Goal: Transaction & Acquisition: Purchase product/service

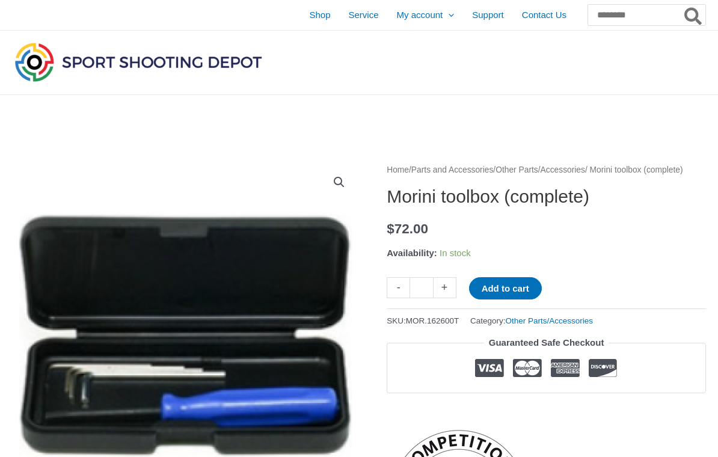
click at [309, 17] on span "Shop" at bounding box center [319, 15] width 21 height 30
click at [309, 19] on span "Shop" at bounding box center [319, 15] width 21 height 30
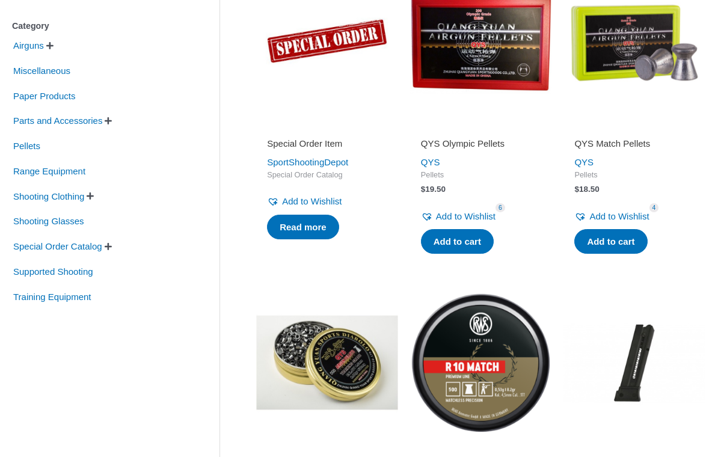
scroll to position [330, 0]
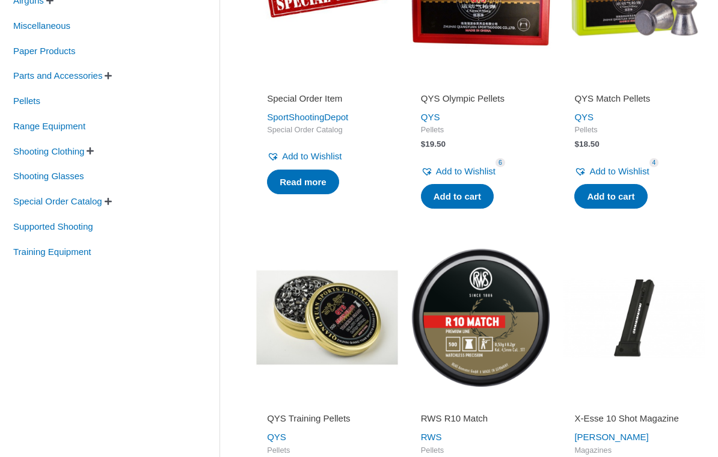
click at [35, 176] on span "Shooting Glasses" at bounding box center [48, 176] width 73 height 20
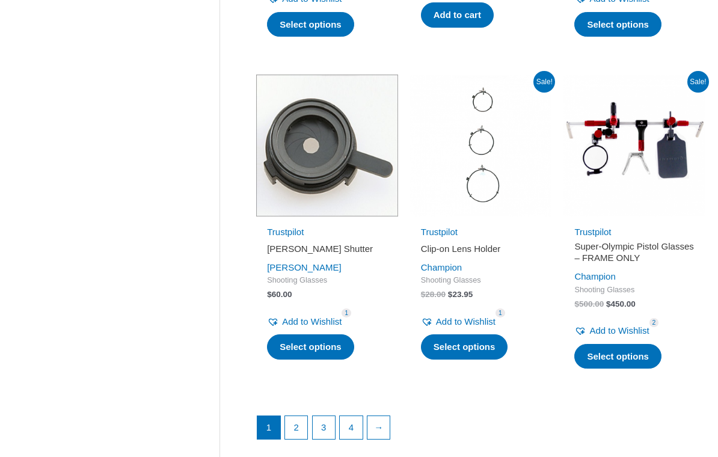
scroll to position [1527, 0]
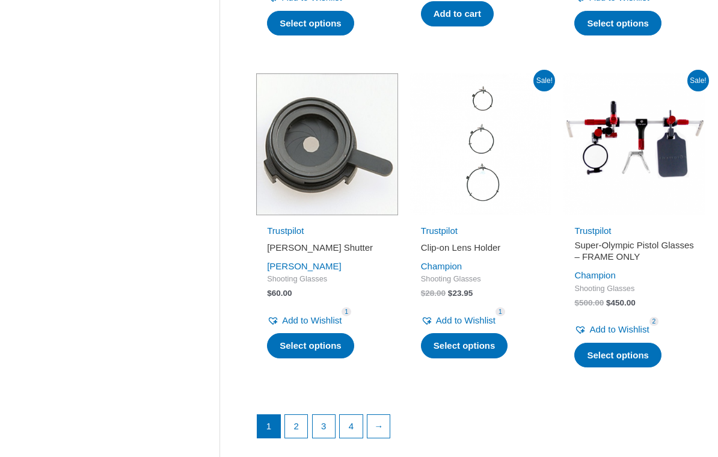
click at [303, 416] on link "2" at bounding box center [296, 427] width 23 height 23
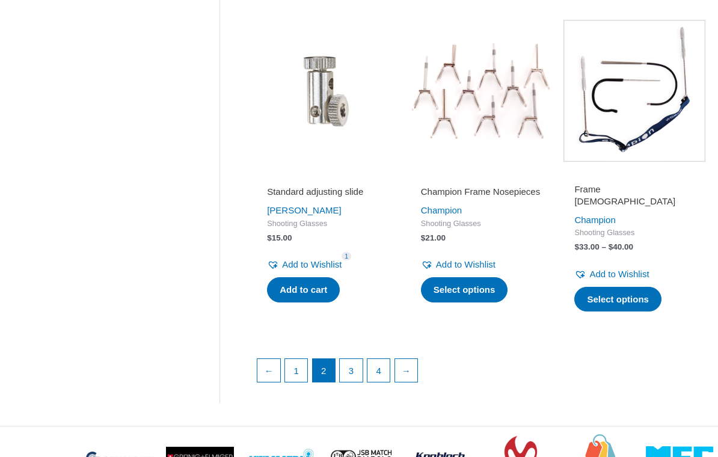
scroll to position [1570, 0]
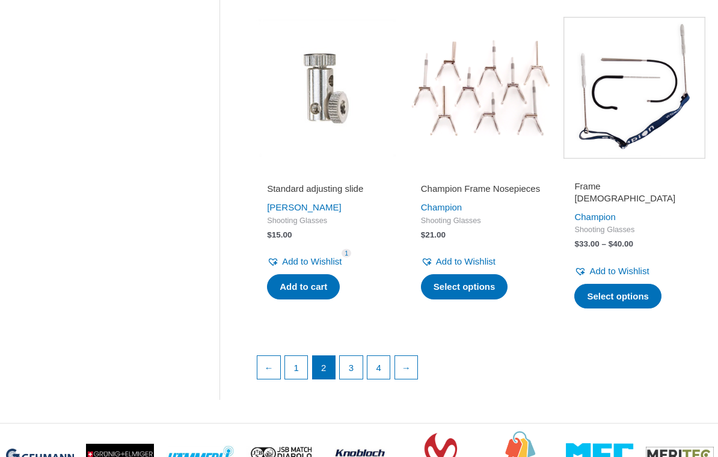
click at [418, 356] on link "→" at bounding box center [406, 367] width 23 height 23
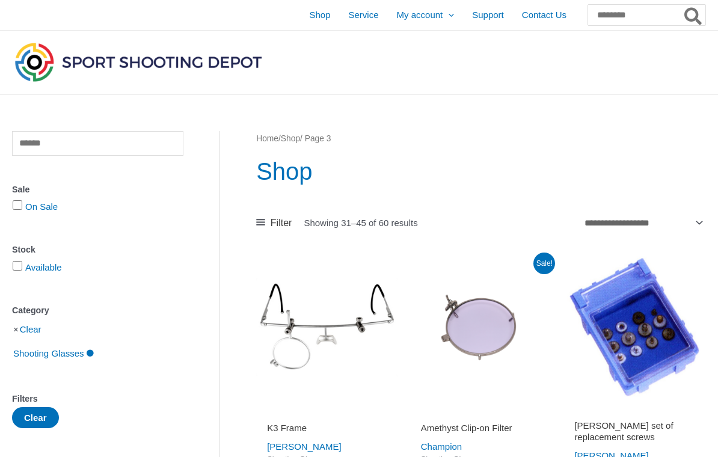
click at [419, 333] on img at bounding box center [481, 327] width 142 height 142
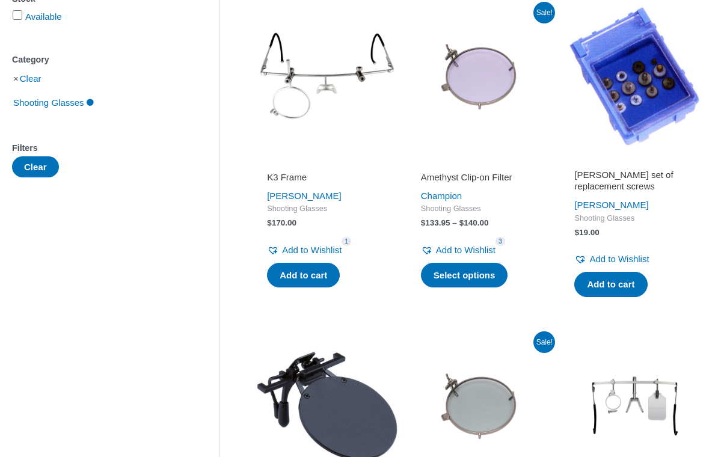
scroll to position [255, 0]
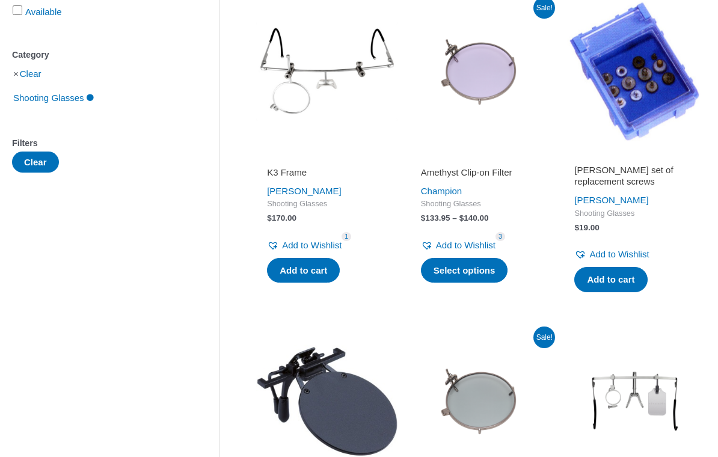
click at [700, 392] on img at bounding box center [635, 402] width 142 height 142
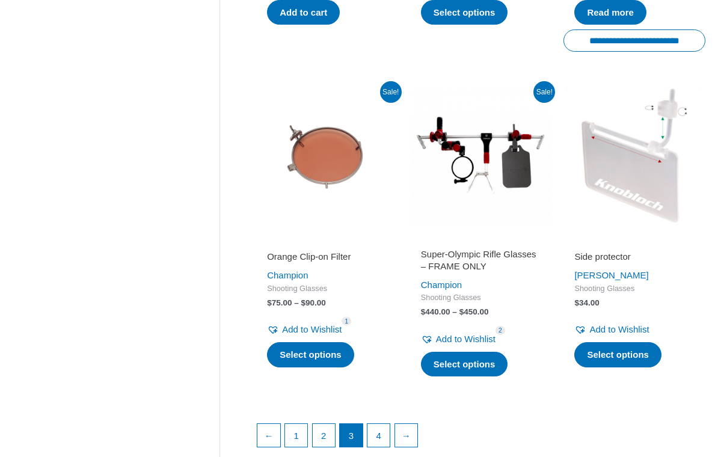
scroll to position [1598, 0]
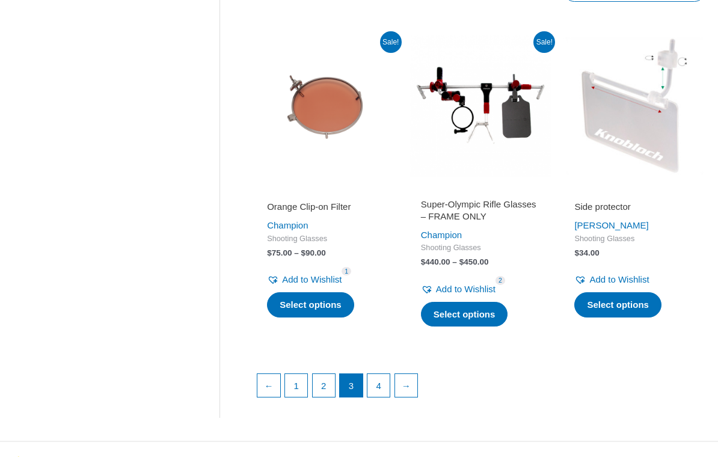
click at [414, 374] on link "→" at bounding box center [406, 385] width 23 height 23
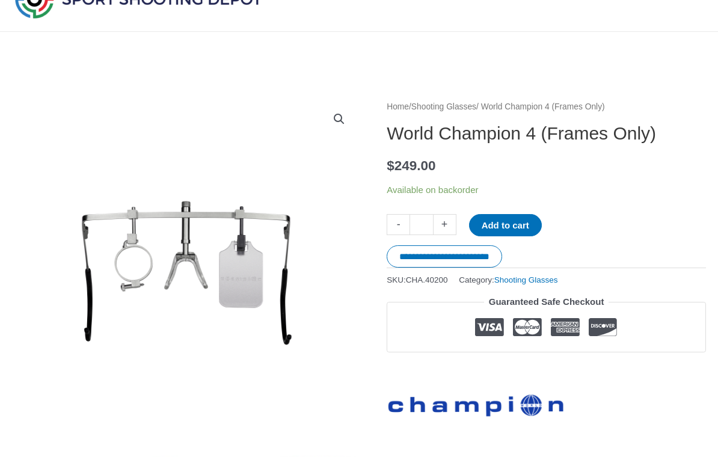
scroll to position [44, 0]
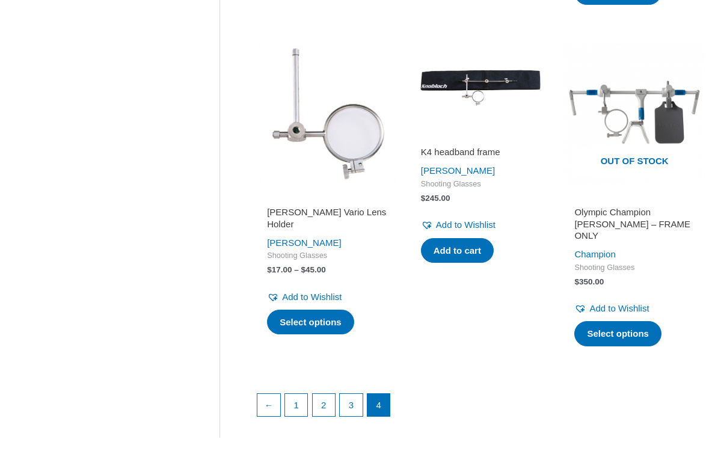
scroll to position [1529, 0]
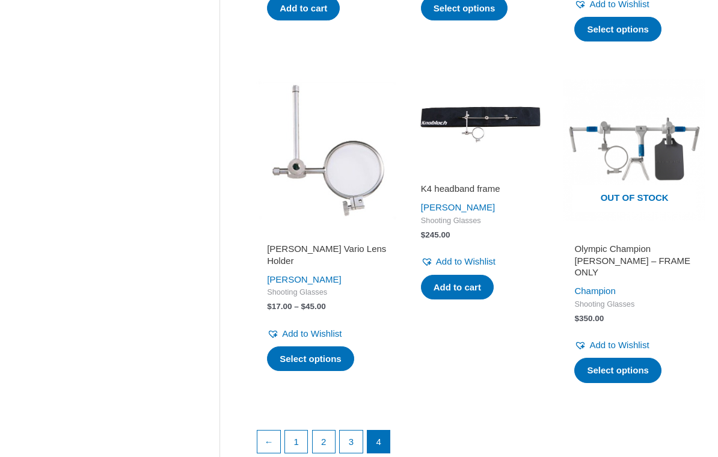
click at [351, 431] on link "3" at bounding box center [351, 442] width 23 height 23
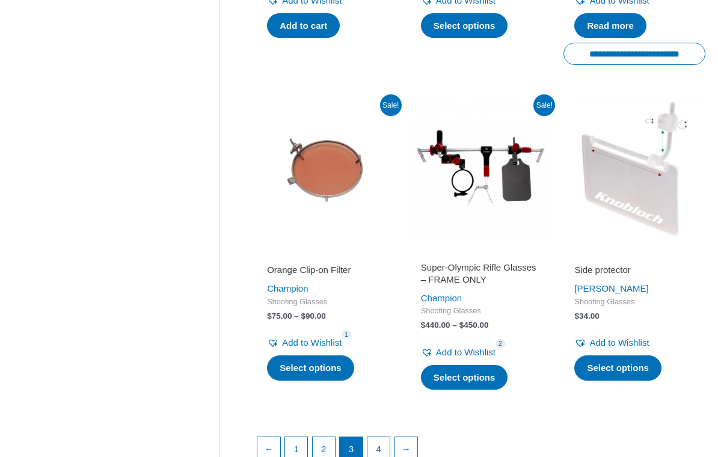
scroll to position [1584, 0]
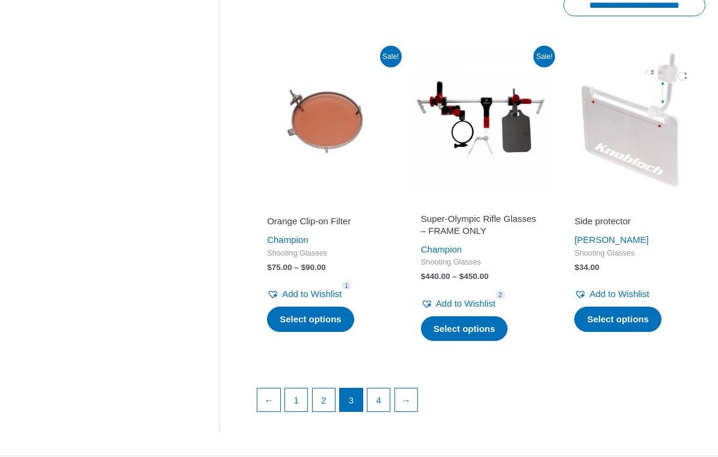
click at [313, 389] on link "2" at bounding box center [324, 400] width 23 height 23
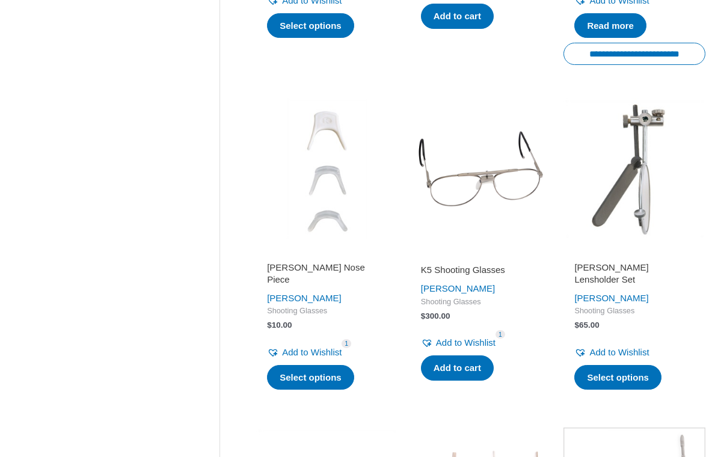
scroll to position [1160, 0]
click at [490, 266] on h2 "K5 Shooting Glasses" at bounding box center [481, 270] width 120 height 12
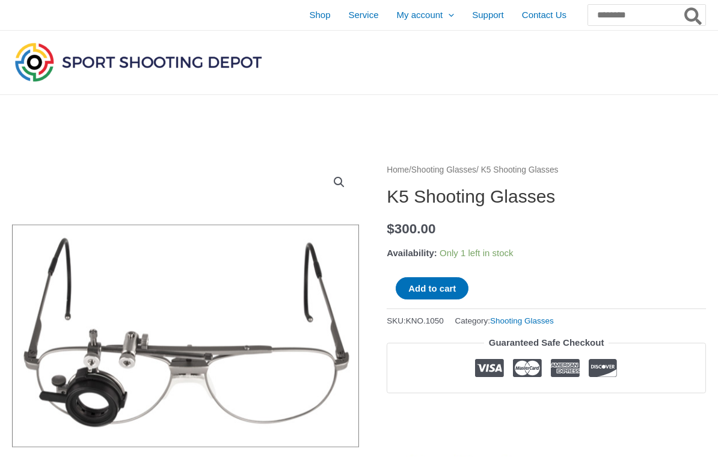
click at [313, 14] on link "Shop" at bounding box center [319, 15] width 39 height 30
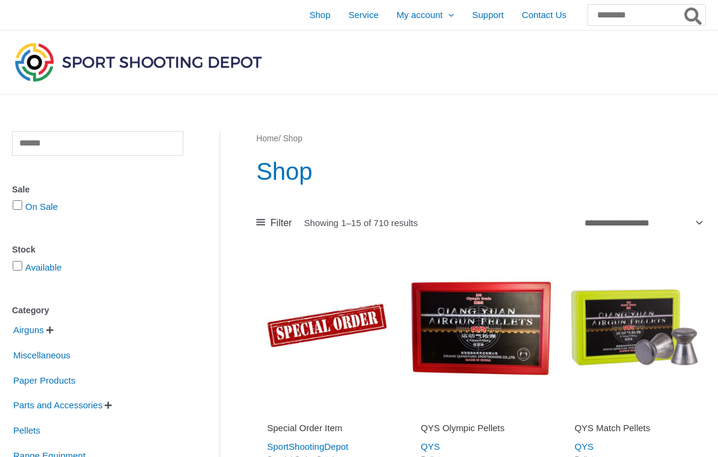
click at [312, 14] on link "Shop" at bounding box center [319, 15] width 39 height 30
click at [72, 381] on span "Paper Products" at bounding box center [44, 381] width 64 height 20
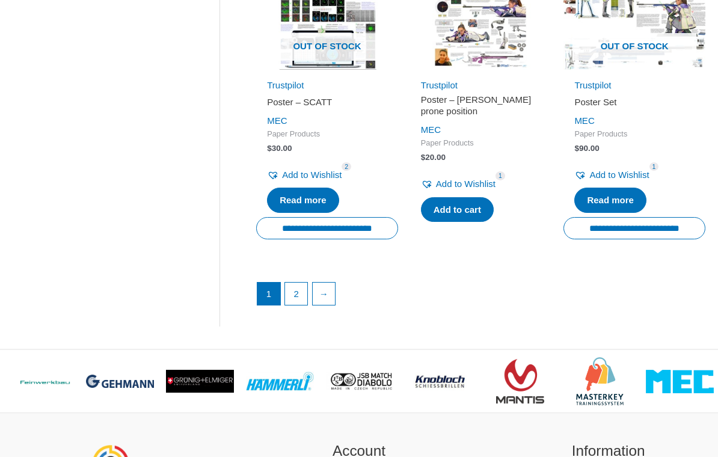
scroll to position [1690, 0]
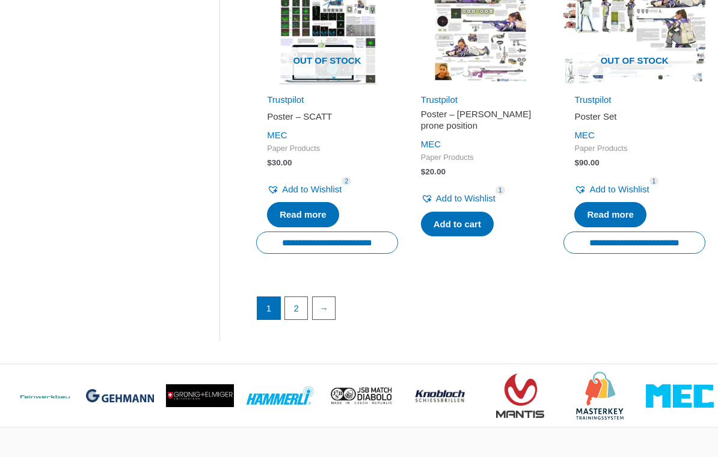
click at [325, 303] on link "→" at bounding box center [324, 308] width 23 height 23
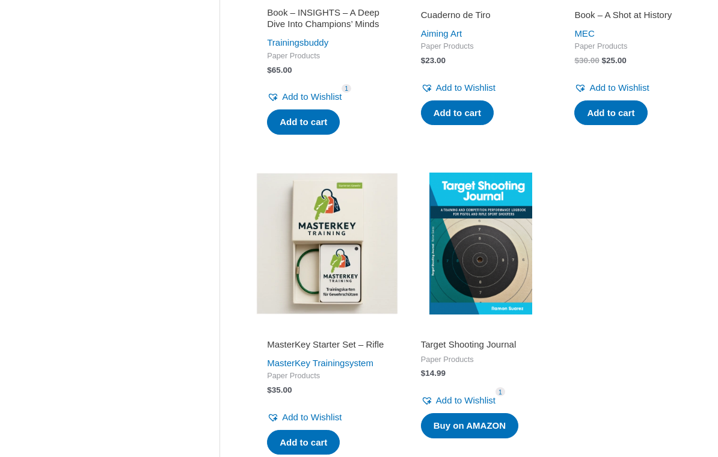
scroll to position [774, 0]
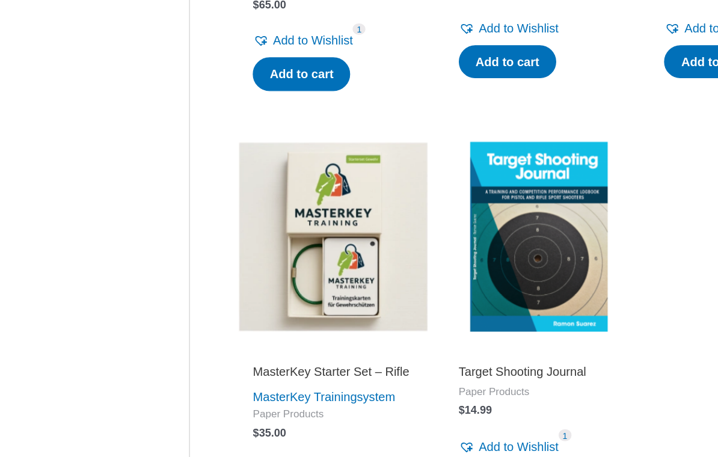
click at [267, 330] on h2 "MasterKey Starter Set – Rifle" at bounding box center [327, 336] width 120 height 12
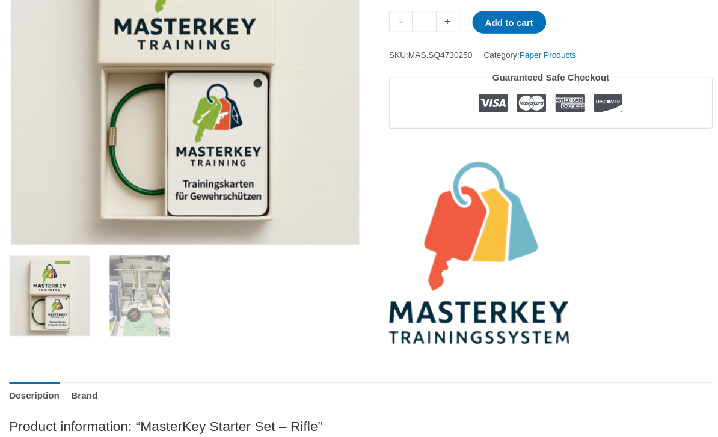
scroll to position [230, 0]
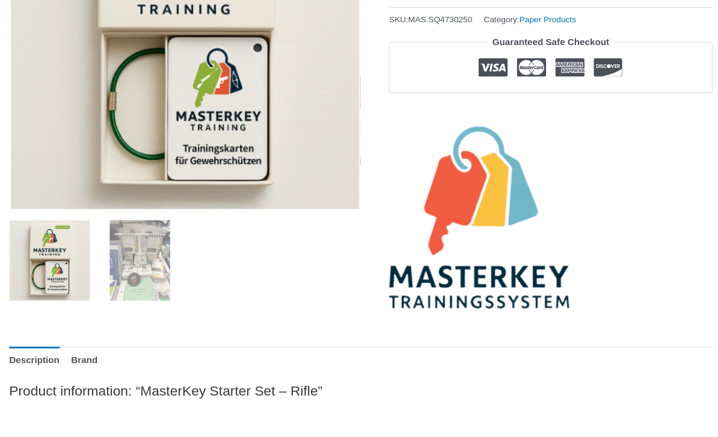
scroll to position [259, 0]
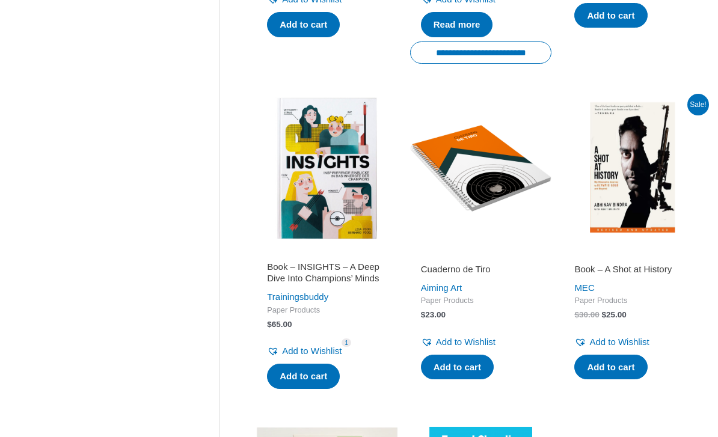
scroll to position [511, 0]
click at [304, 278] on h2 "Book – INSIGHTS – A Deep Dive Into Champions’ Minds" at bounding box center [327, 272] width 120 height 23
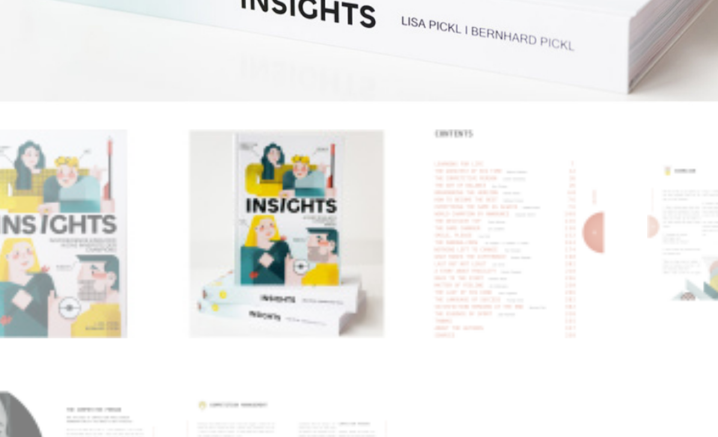
scroll to position [214, 0]
click at [158, 304] on ol at bounding box center [185, 393] width 347 height 178
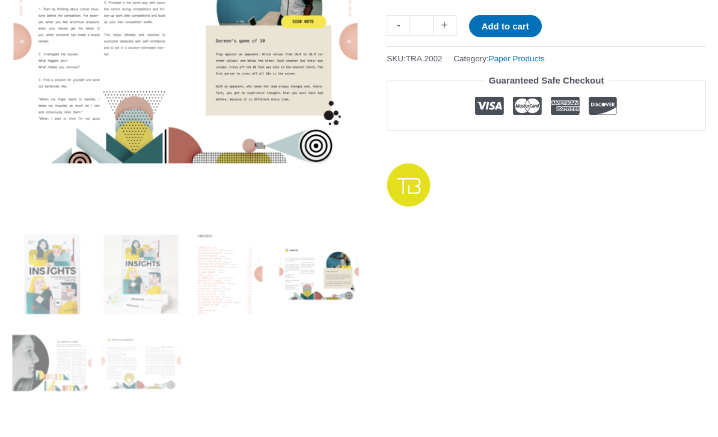
scroll to position [298, 0]
